Goal: Transaction & Acquisition: Subscribe to service/newsletter

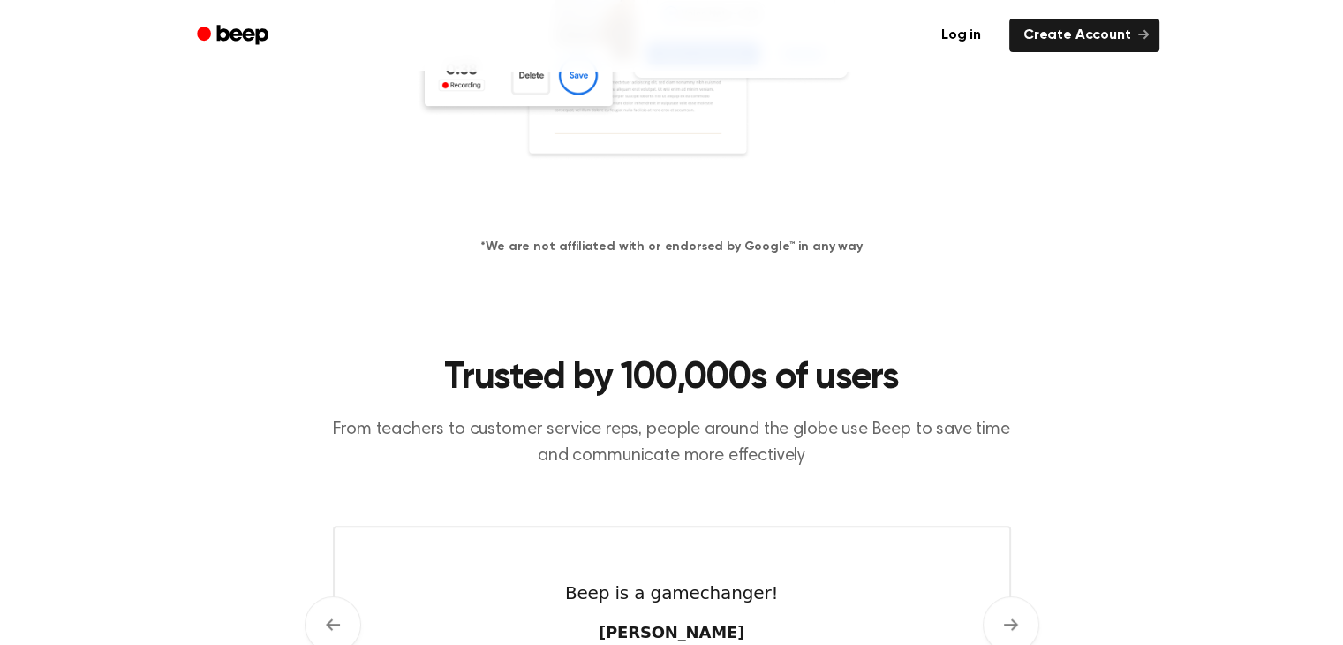
scroll to position [530, 0]
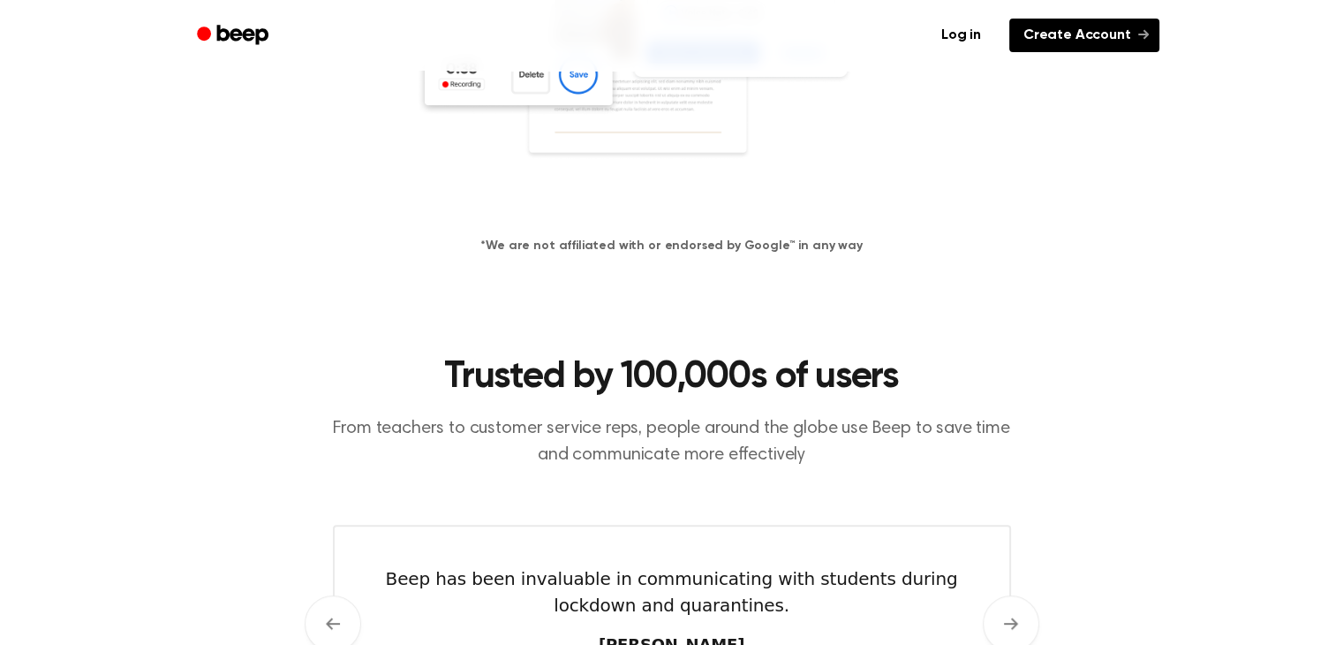
click at [1081, 46] on link "Create Account" at bounding box center [1084, 36] width 150 height 34
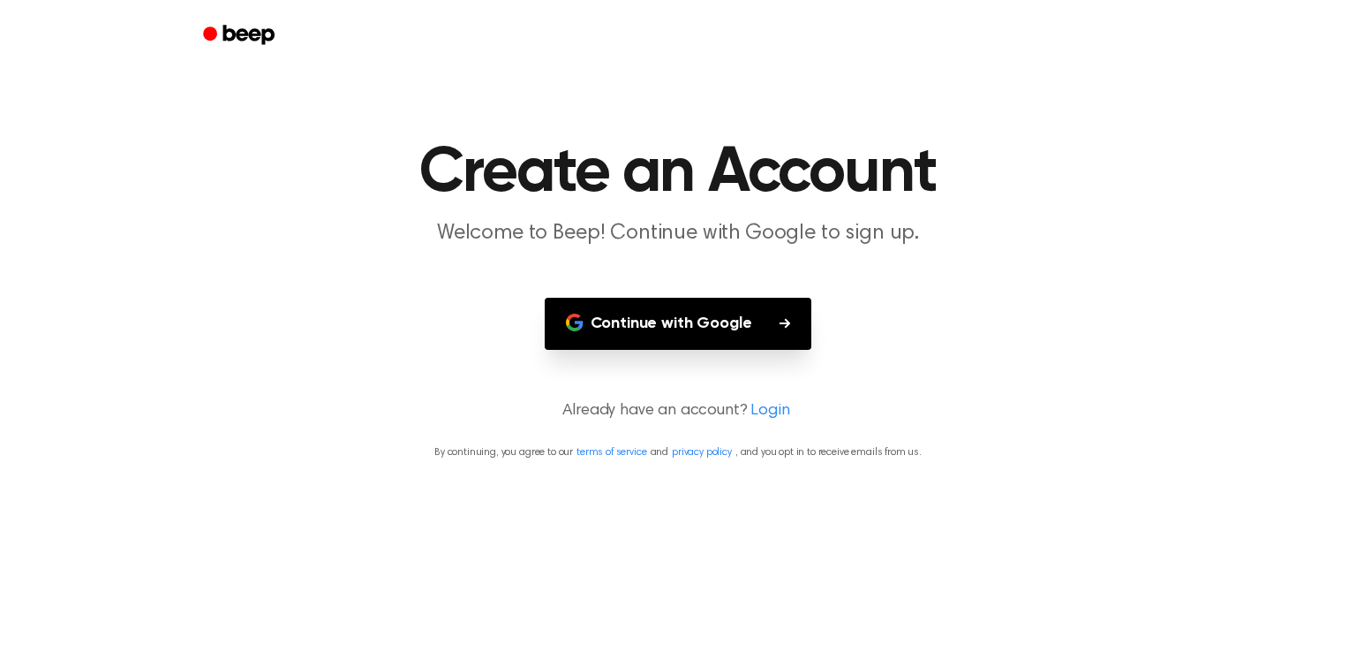
click at [668, 298] on button "Continue with Google" at bounding box center [679, 324] width 268 height 52
click at [619, 321] on button "Continue with Google" at bounding box center [679, 324] width 268 height 52
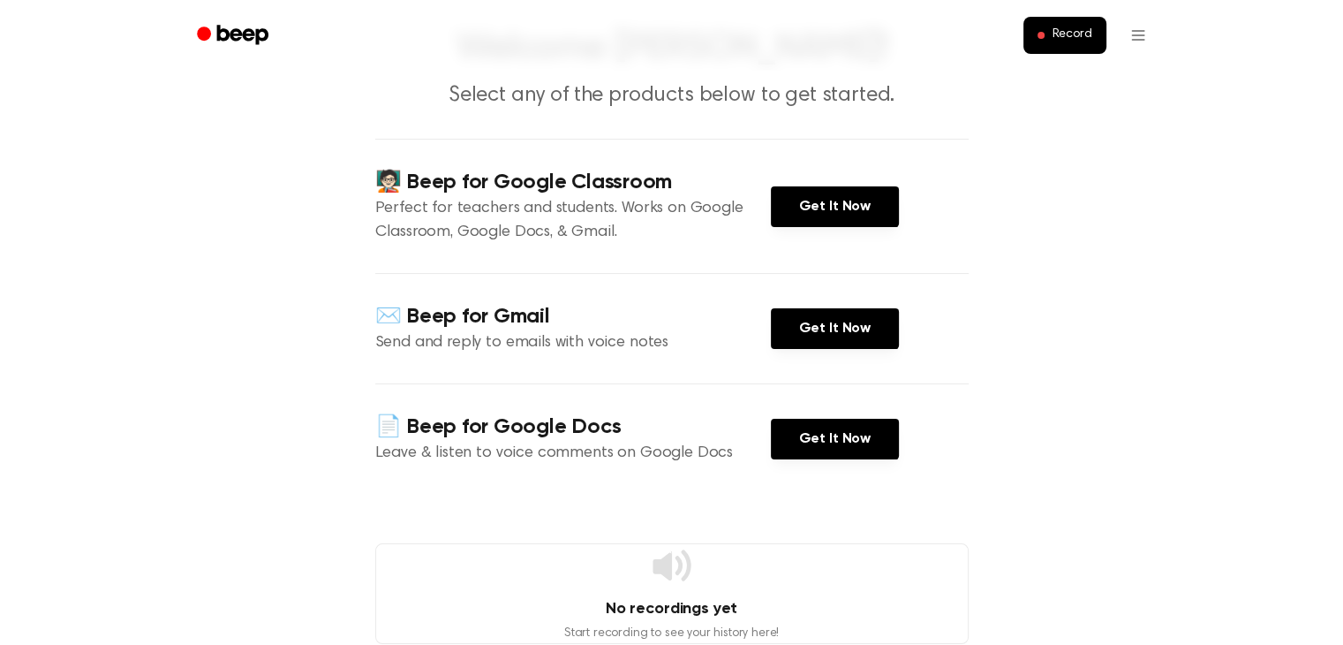
scroll to position [92, 0]
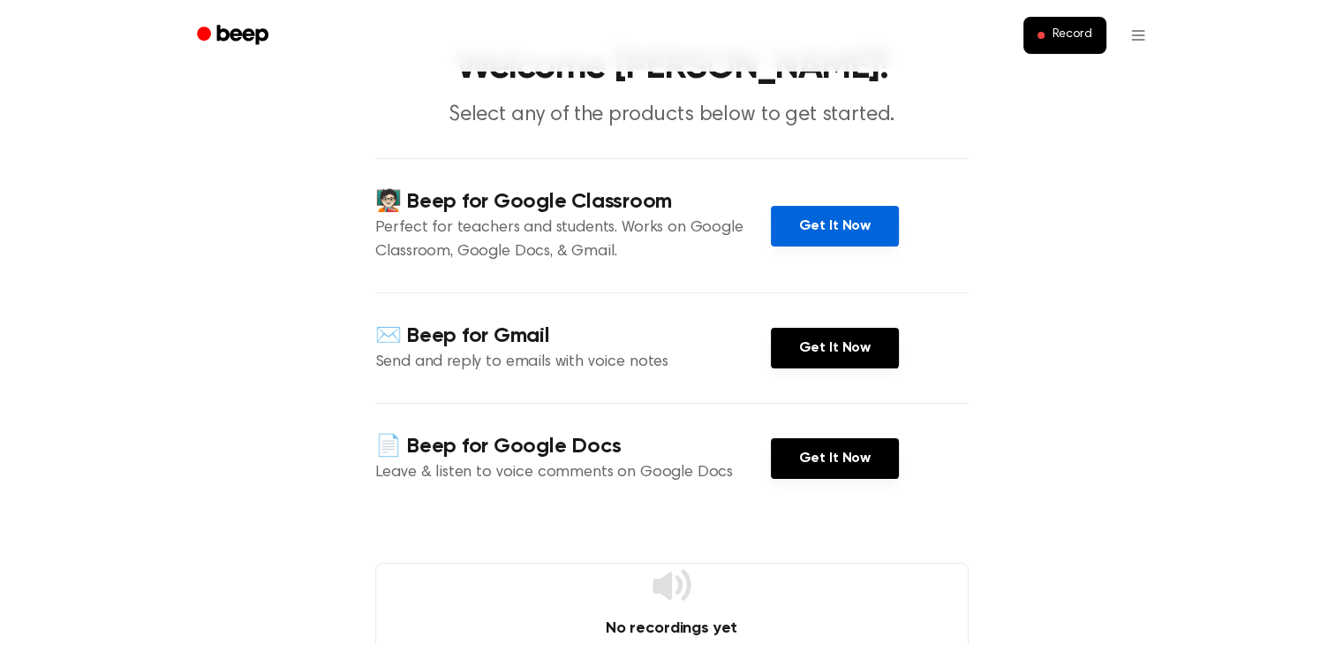
click at [826, 222] on link "Get It Now" at bounding box center [835, 226] width 128 height 41
